Goal: Find specific page/section: Find specific page/section

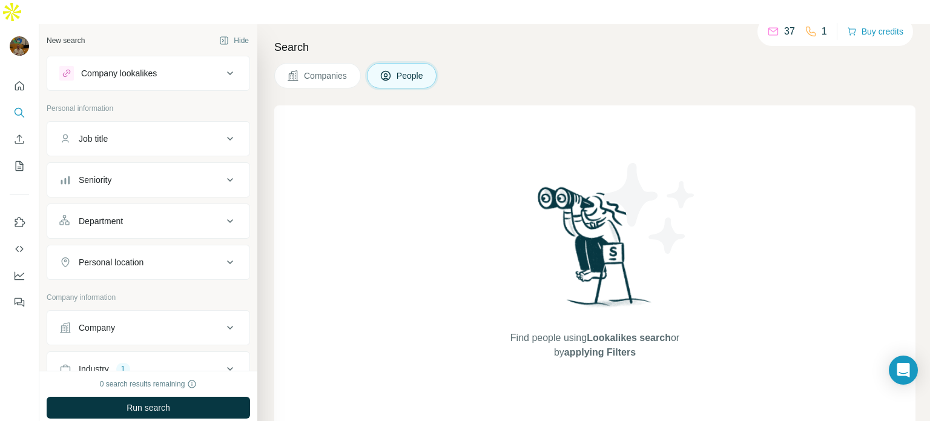
click at [225, 131] on icon at bounding box center [230, 138] width 15 height 15
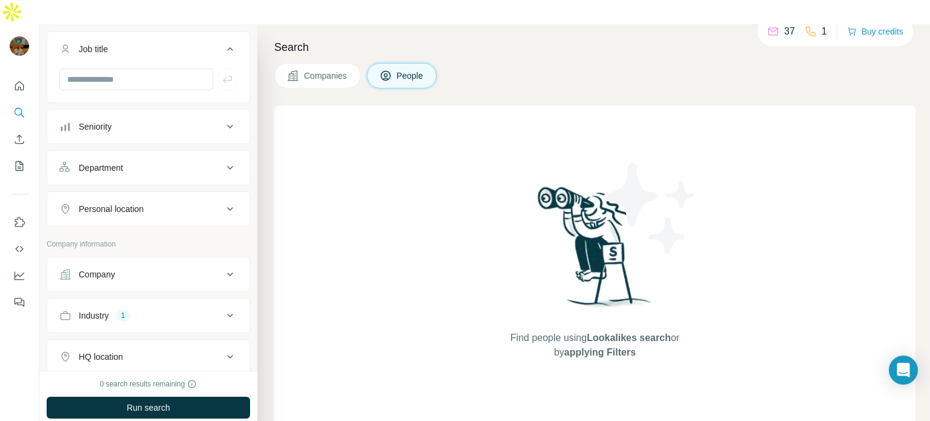
click at [223, 267] on icon at bounding box center [230, 274] width 15 height 15
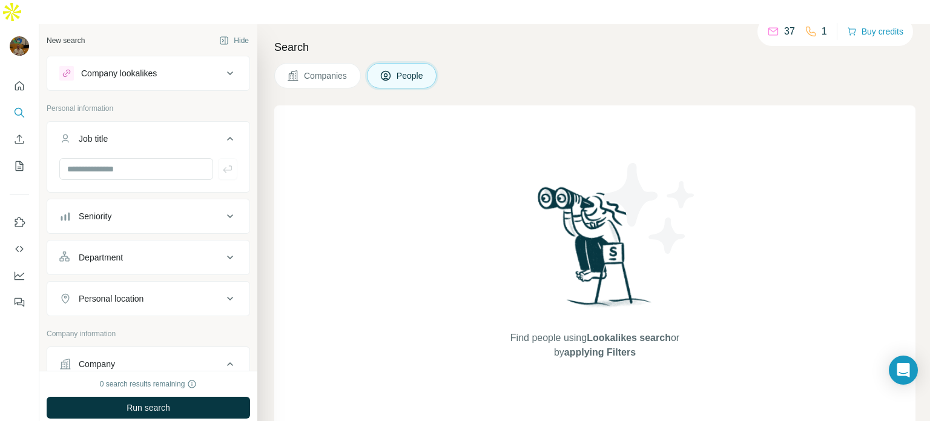
click at [223, 131] on icon at bounding box center [230, 138] width 15 height 15
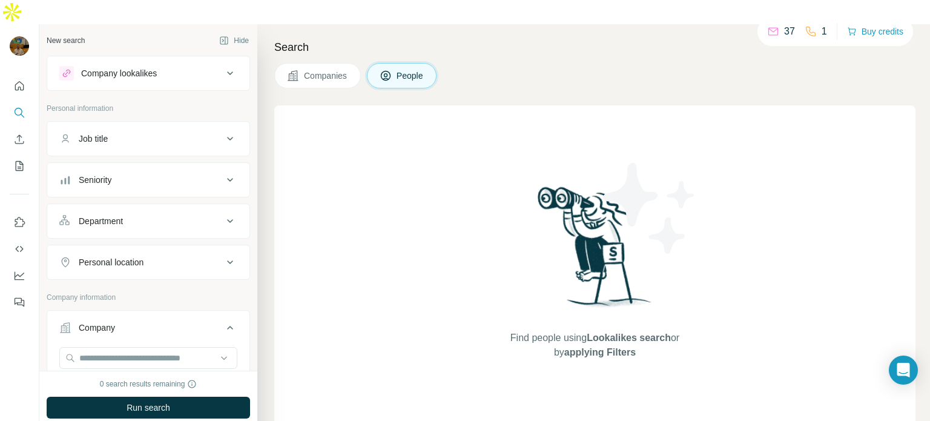
click at [227, 214] on icon at bounding box center [230, 221] width 15 height 15
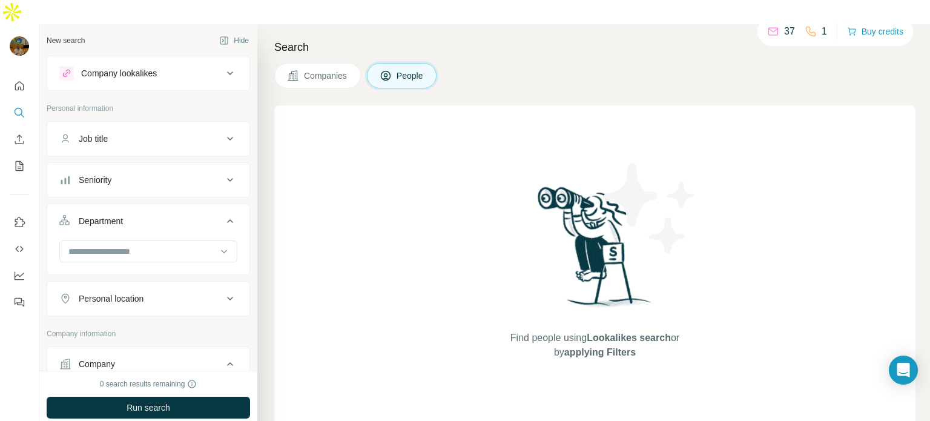
click at [225, 284] on button "Personal location" at bounding box center [148, 298] width 202 height 29
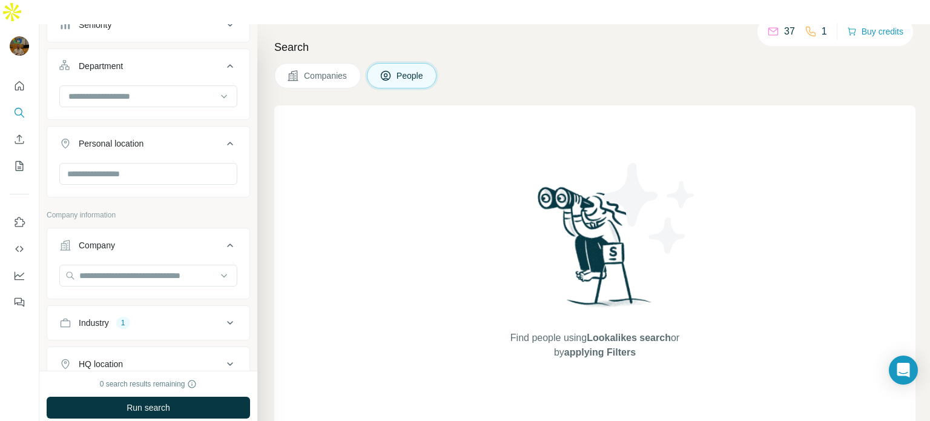
scroll to position [194, 0]
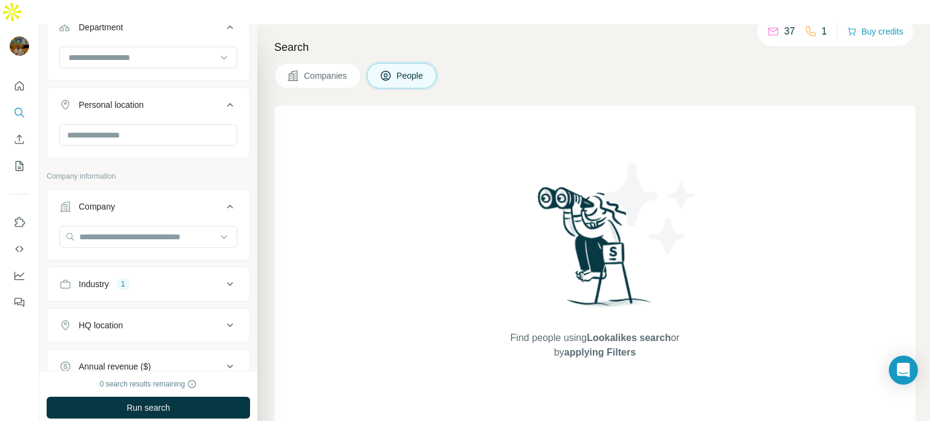
click at [230, 277] on icon at bounding box center [230, 284] width 15 height 15
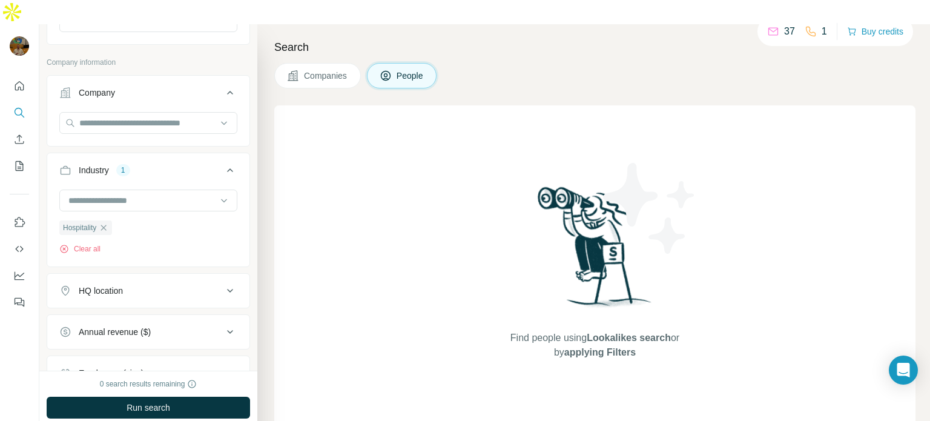
scroll to position [307, 0]
click at [228, 276] on button "HQ location" at bounding box center [148, 290] width 202 height 29
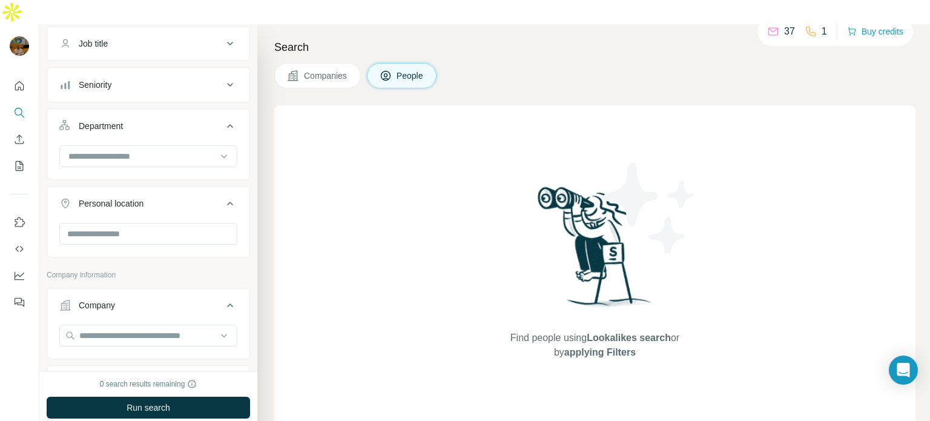
scroll to position [94, 0]
click at [19, 107] on icon "Search" at bounding box center [19, 113] width 12 height 12
click at [19, 80] on icon "Quick start" at bounding box center [19, 86] width 12 height 12
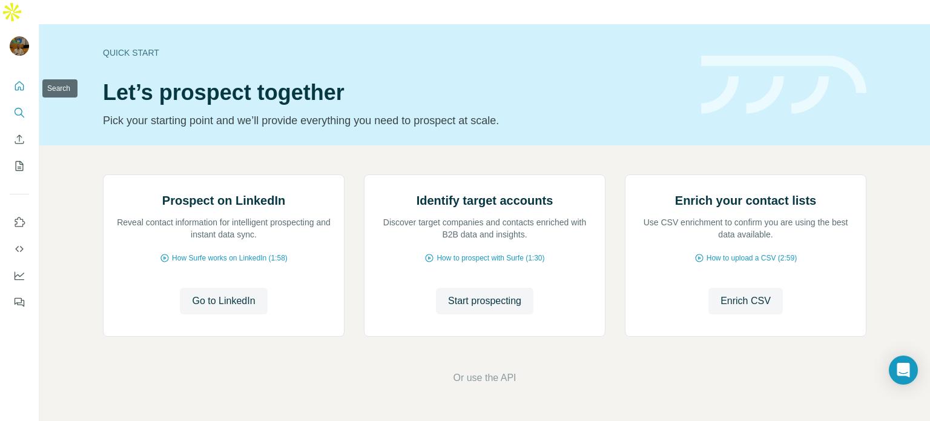
click at [22, 107] on icon "Search" at bounding box center [19, 113] width 12 height 12
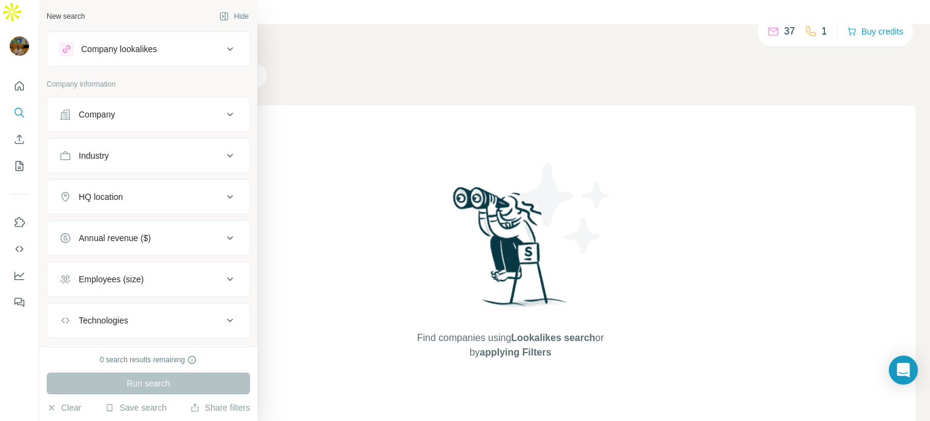
click at [136, 113] on div "Company" at bounding box center [140, 114] width 163 height 12
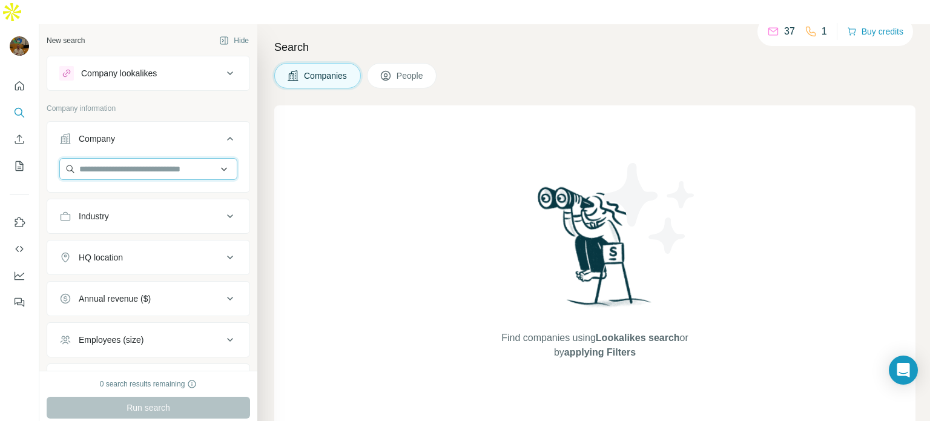
click at [220, 158] on input "text" at bounding box center [148, 169] width 178 height 22
click at [174, 124] on button "Company" at bounding box center [148, 141] width 202 height 34
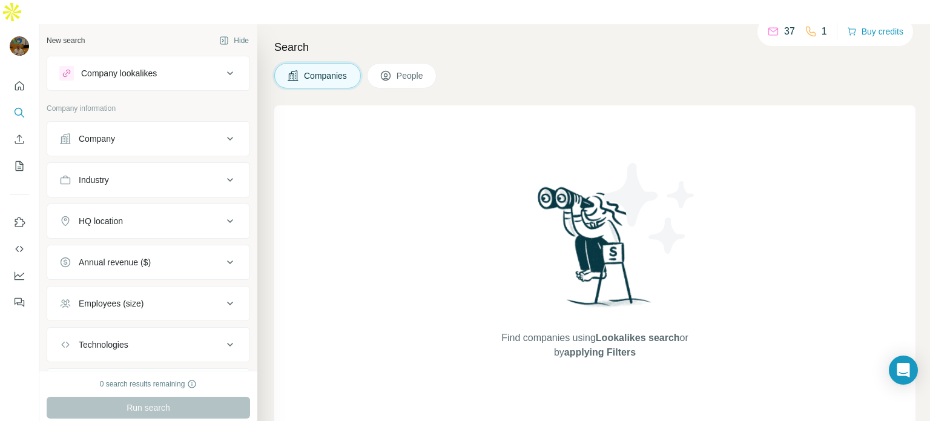
scroll to position [42, 0]
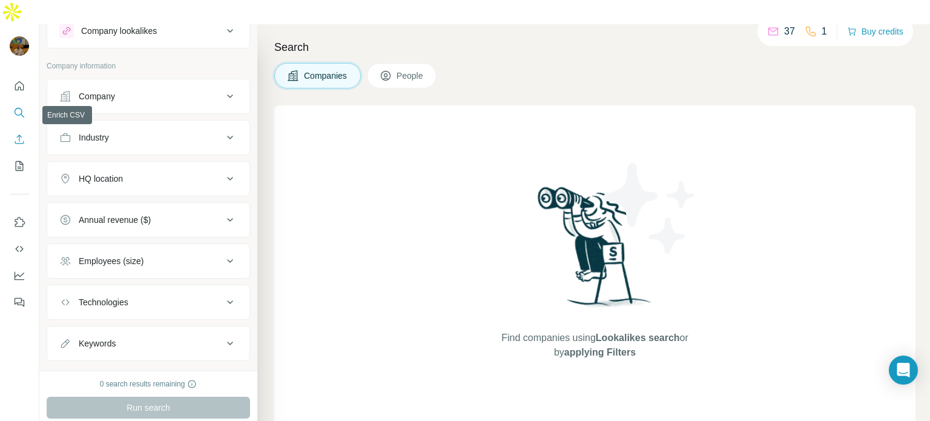
click at [18, 134] on icon "Enrich CSV" at bounding box center [19, 138] width 9 height 9
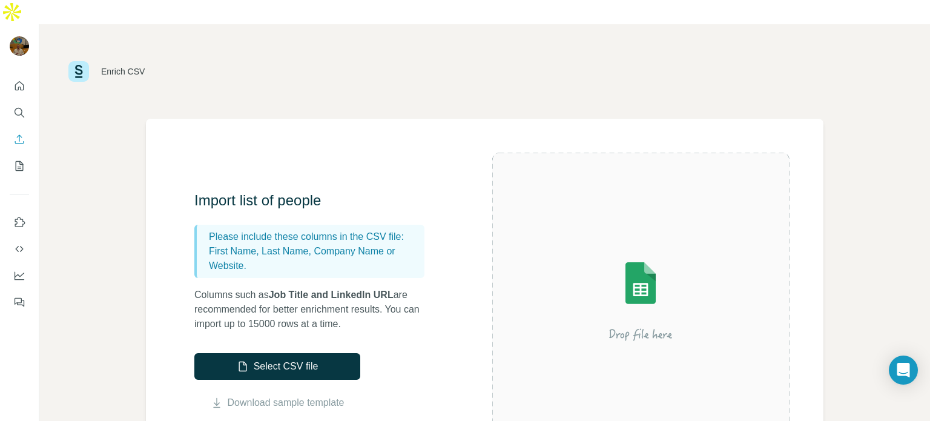
scroll to position [11, 0]
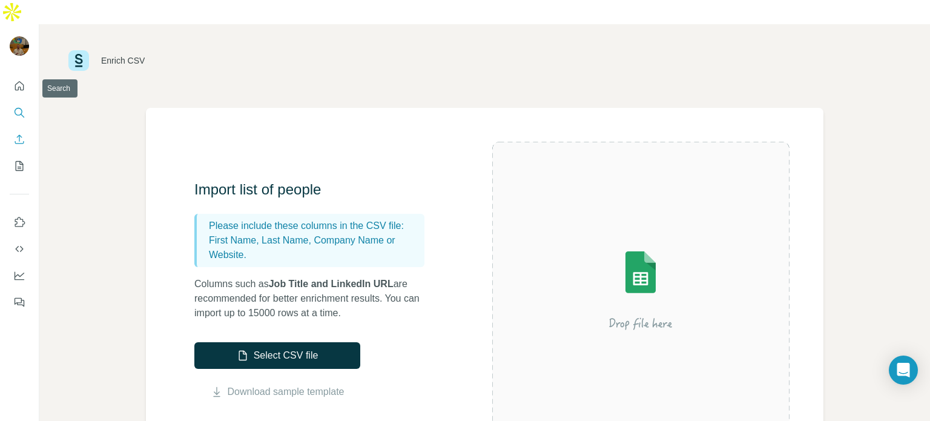
click at [21, 107] on icon "Search" at bounding box center [19, 113] width 12 height 12
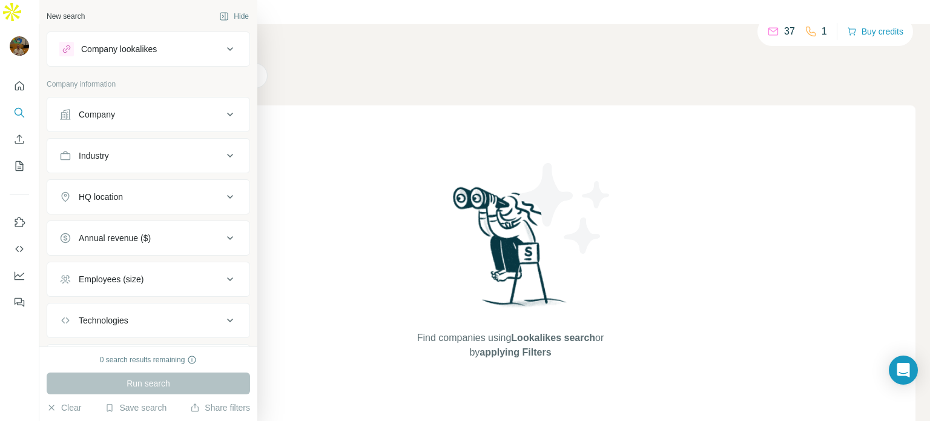
click at [212, 115] on div "Company" at bounding box center [140, 114] width 163 height 12
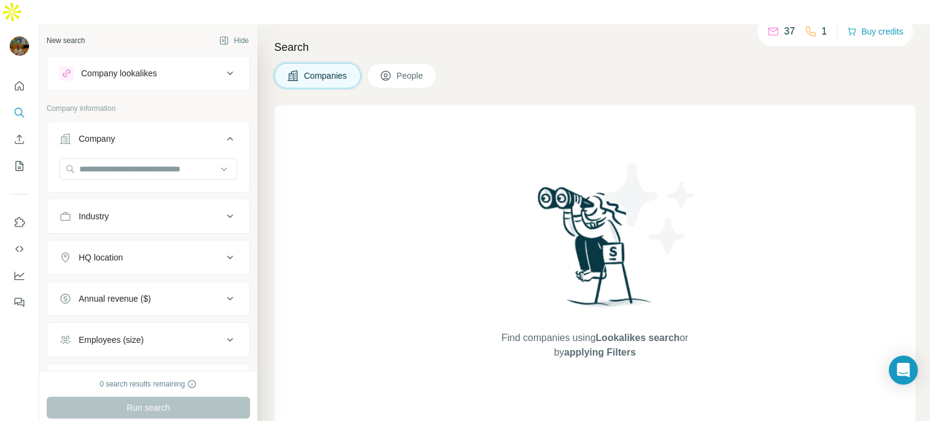
click at [209, 210] on div "Industry" at bounding box center [140, 216] width 163 height 12
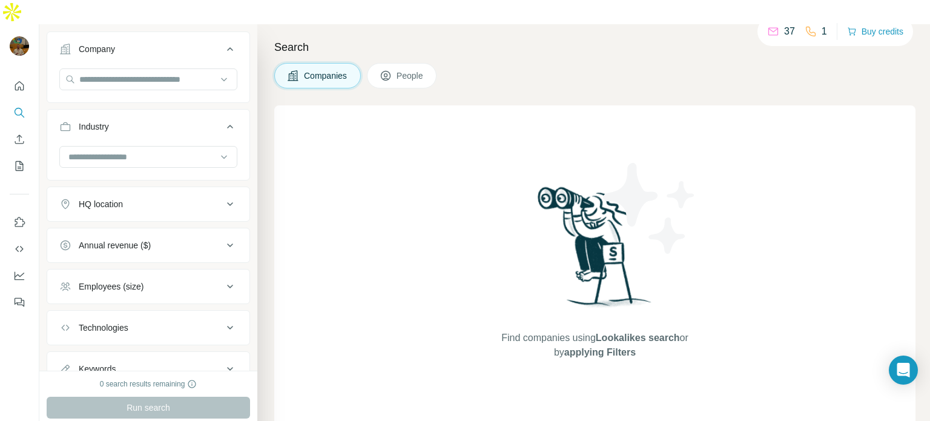
click at [209, 189] on button "HQ location" at bounding box center [148, 203] width 202 height 29
